Goal: Task Accomplishment & Management: Complete application form

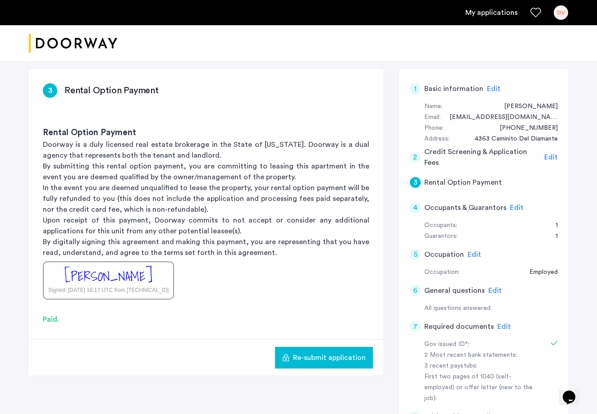
scroll to position [57, 0]
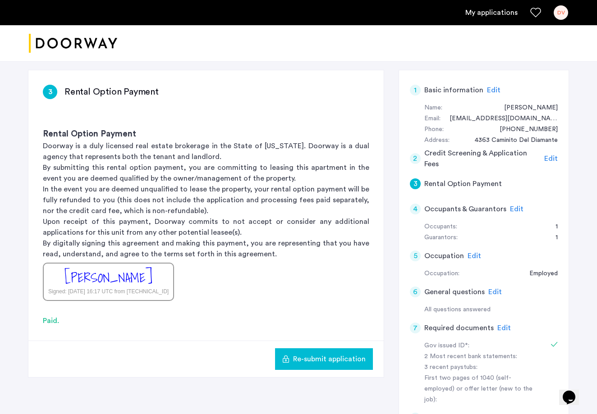
click at [412, 91] on div "1" at bounding box center [415, 90] width 11 height 11
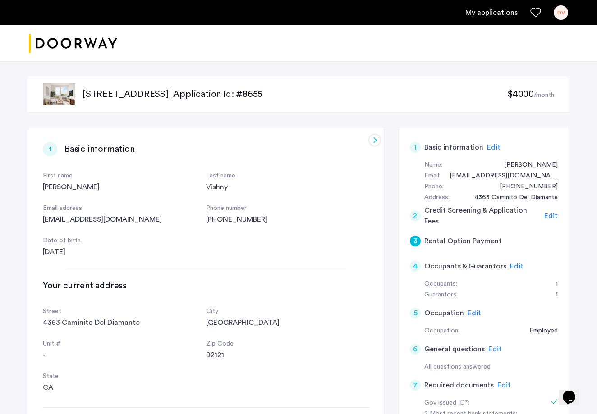
scroll to position [0, 0]
click at [490, 147] on span "Edit" at bounding box center [494, 147] width 14 height 7
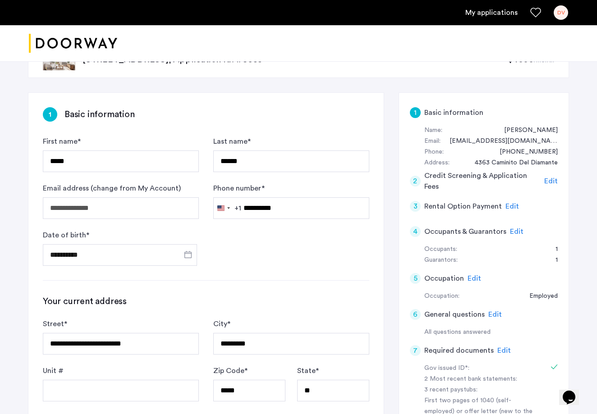
scroll to position [41, 0]
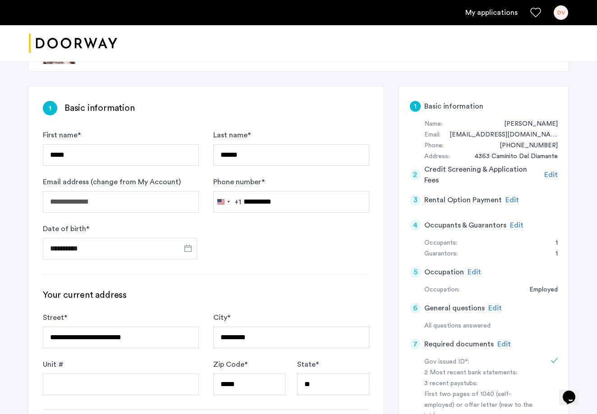
click at [502, 343] on span "Edit" at bounding box center [504, 344] width 14 height 7
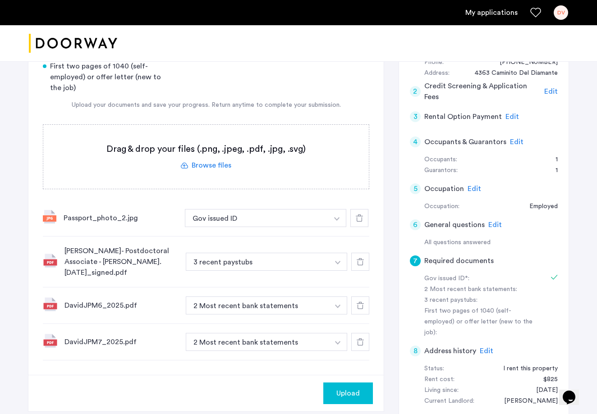
scroll to position [126, 0]
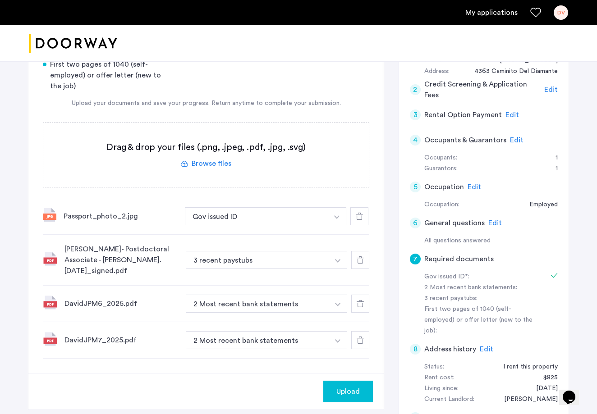
click at [91, 303] on div "DavidJPM6_2025.pdf" at bounding box center [121, 303] width 114 height 11
click at [349, 392] on span "Upload" at bounding box center [347, 391] width 23 height 11
click at [352, 388] on button "Next" at bounding box center [357, 392] width 32 height 22
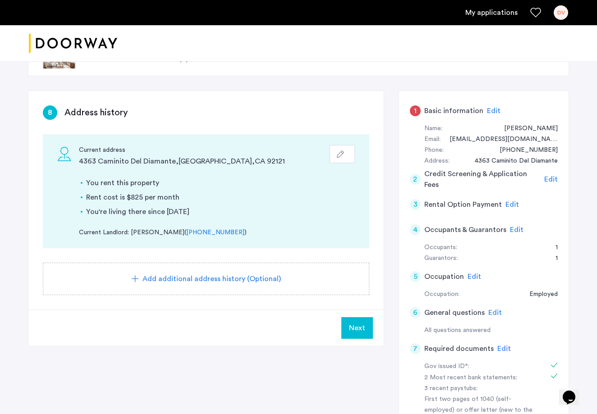
scroll to position [39, 0]
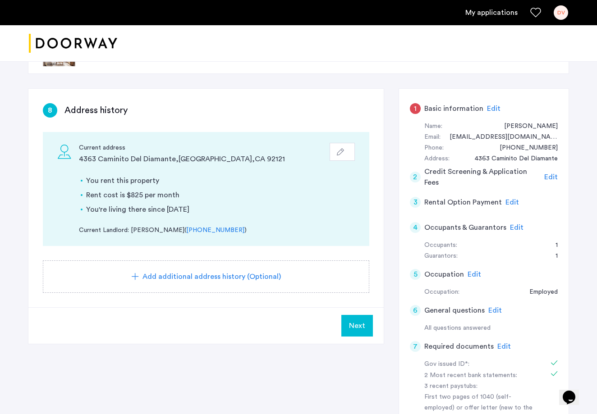
click at [356, 323] on span "Next" at bounding box center [357, 325] width 16 height 11
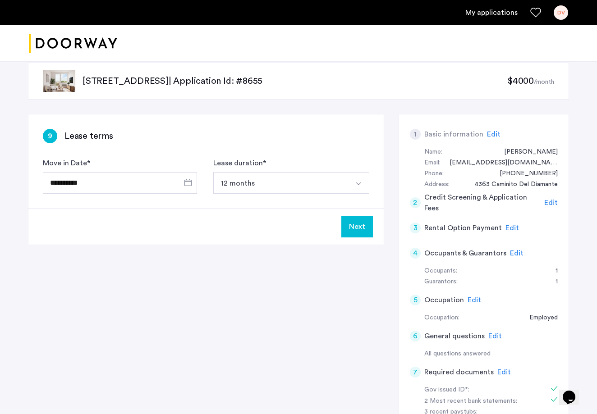
scroll to position [16, 0]
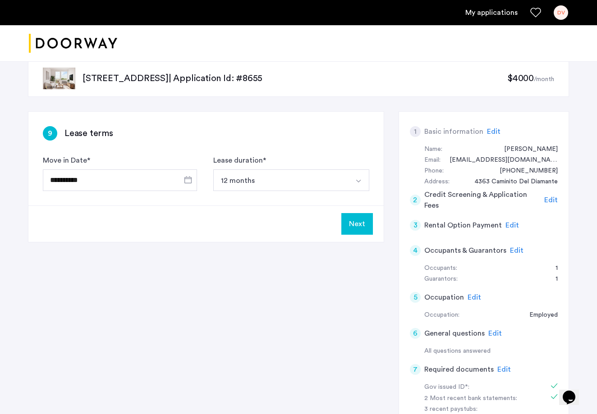
click at [362, 226] on button "Next" at bounding box center [357, 224] width 32 height 22
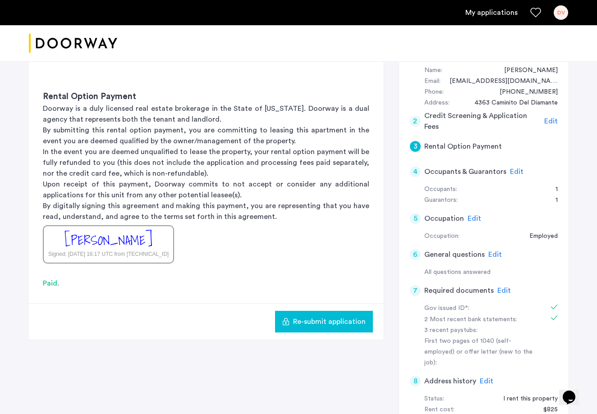
scroll to position [99, 0]
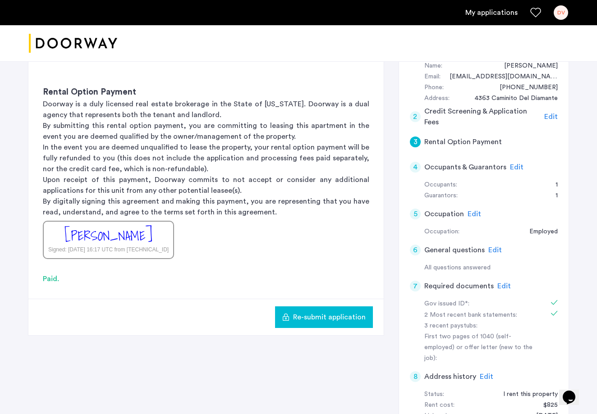
click at [302, 312] on span "Re-submit application" at bounding box center [329, 317] width 73 height 11
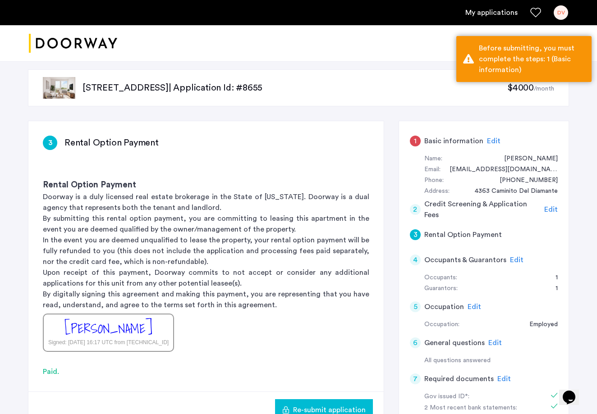
scroll to position [5, 0]
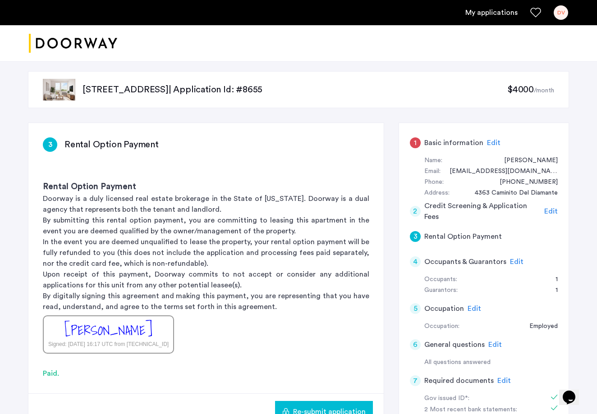
click at [492, 142] on span "Edit" at bounding box center [494, 142] width 14 height 7
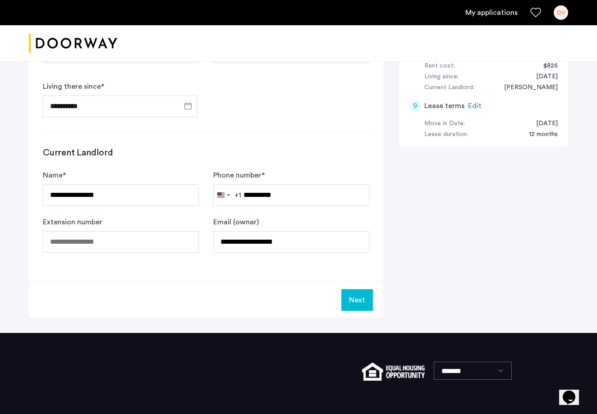
scroll to position [443, 0]
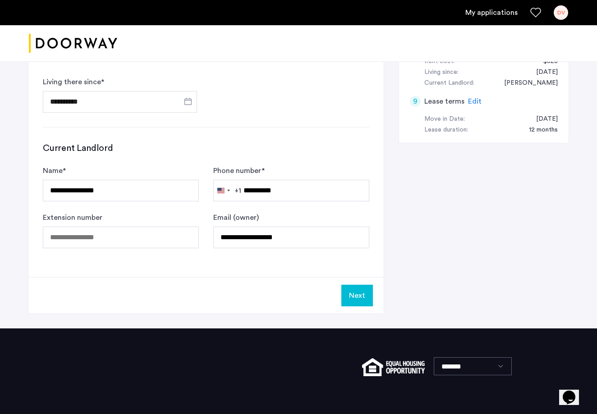
click at [351, 293] on button "Next" at bounding box center [357, 296] width 32 height 22
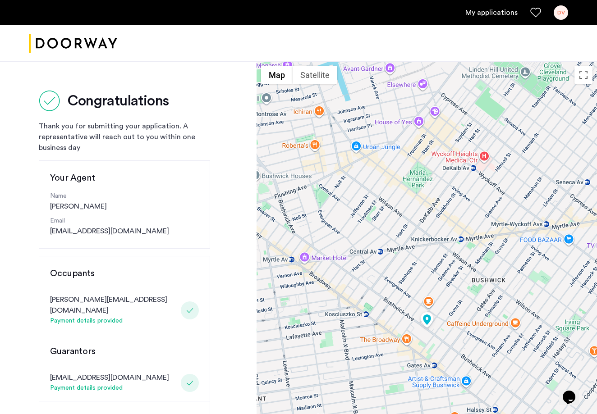
click at [494, 18] on ul "My applications DV" at bounding box center [298, 12] width 539 height 14
click at [493, 14] on link "My applications" at bounding box center [491, 12] width 52 height 11
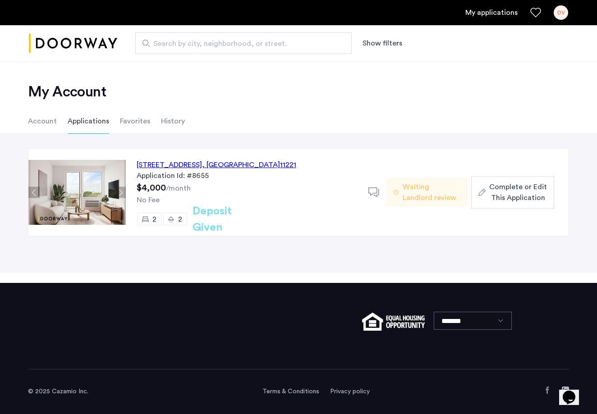
click at [506, 196] on span "Complete or Edit This Application" at bounding box center [518, 193] width 58 height 22
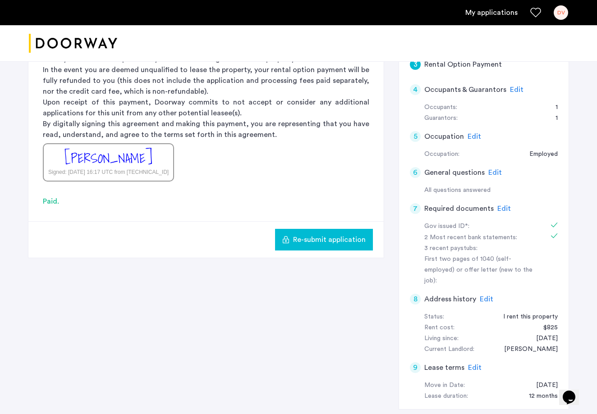
scroll to position [177, 0]
click at [498, 205] on span "Edit" at bounding box center [504, 208] width 14 height 7
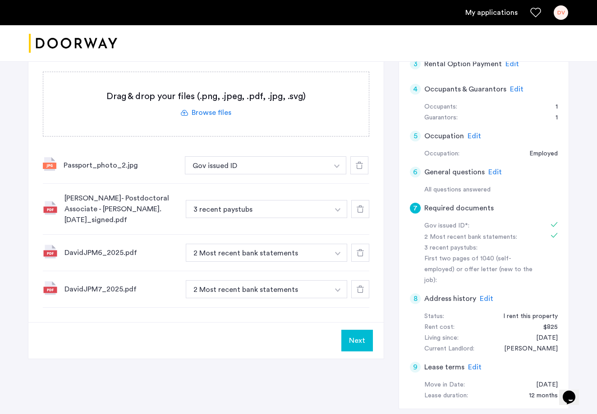
click at [360, 341] on button "Next" at bounding box center [357, 341] width 32 height 22
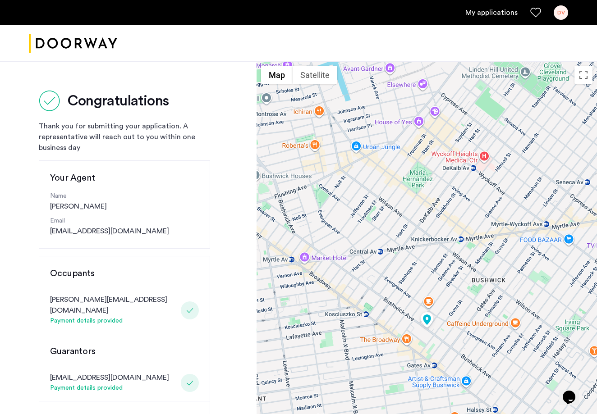
click at [126, 5] on div "My applications DV" at bounding box center [298, 12] width 597 height 25
